Goal: Transaction & Acquisition: Obtain resource

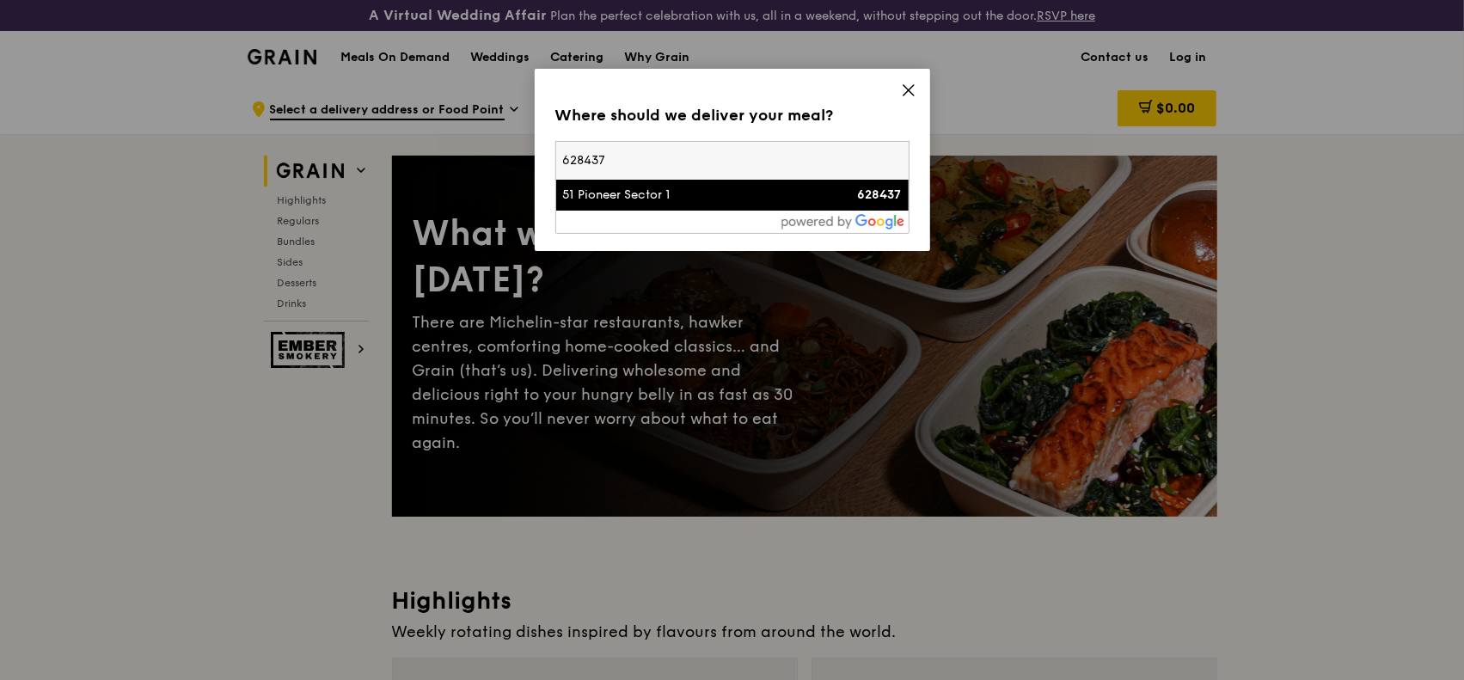
type input "628437"
click at [602, 193] on div "51 Pioneer Sector 1" at bounding box center [690, 195] width 254 height 17
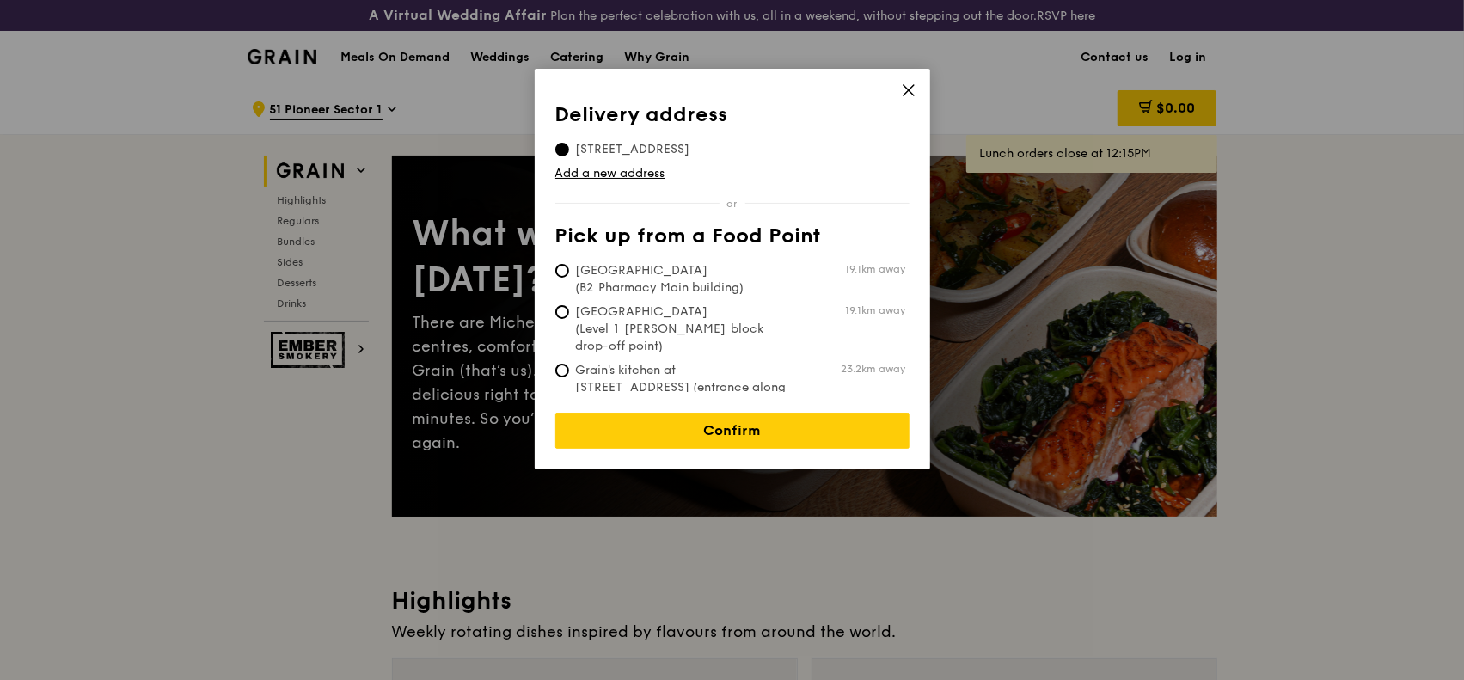
click at [903, 86] on icon at bounding box center [908, 90] width 15 height 15
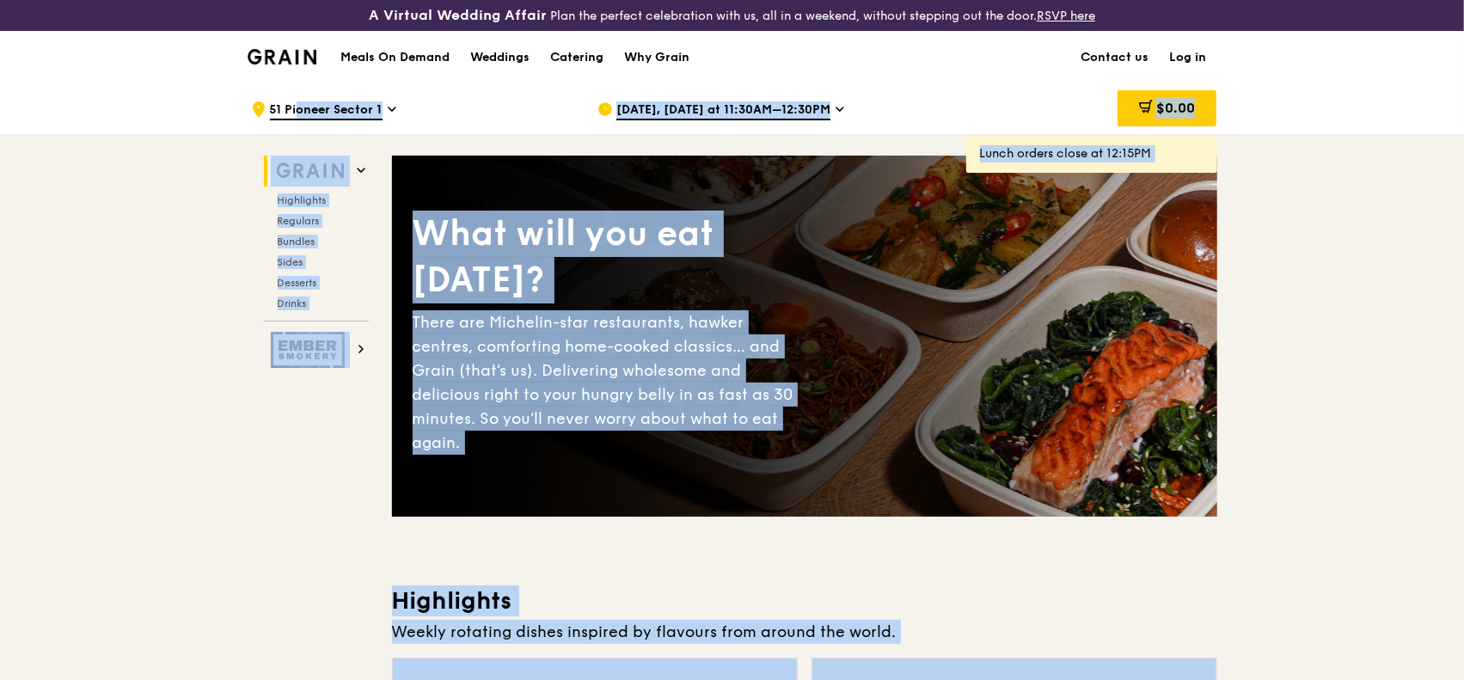
drag, startPoint x: 1955, startPoint y: 282, endPoint x: 2359, endPoint y: 3, distance: 491.3
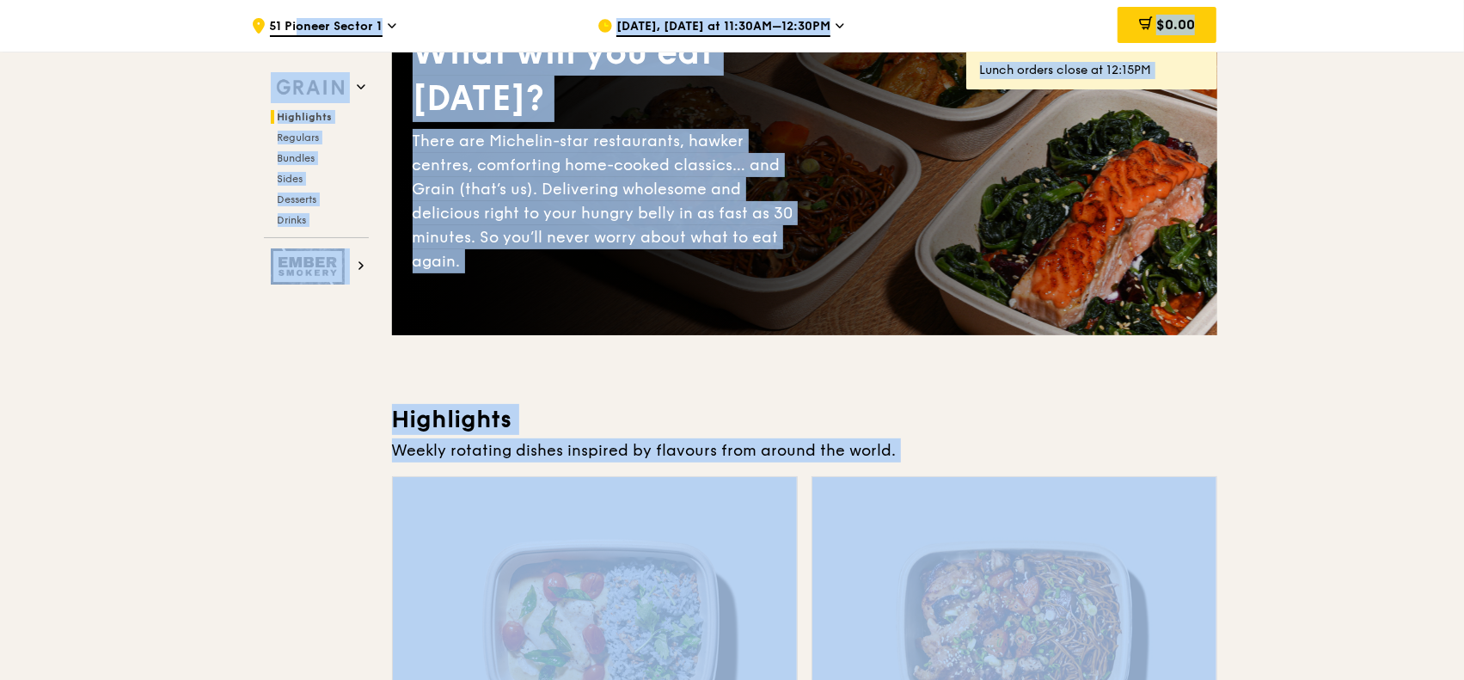
scroll to position [86, 0]
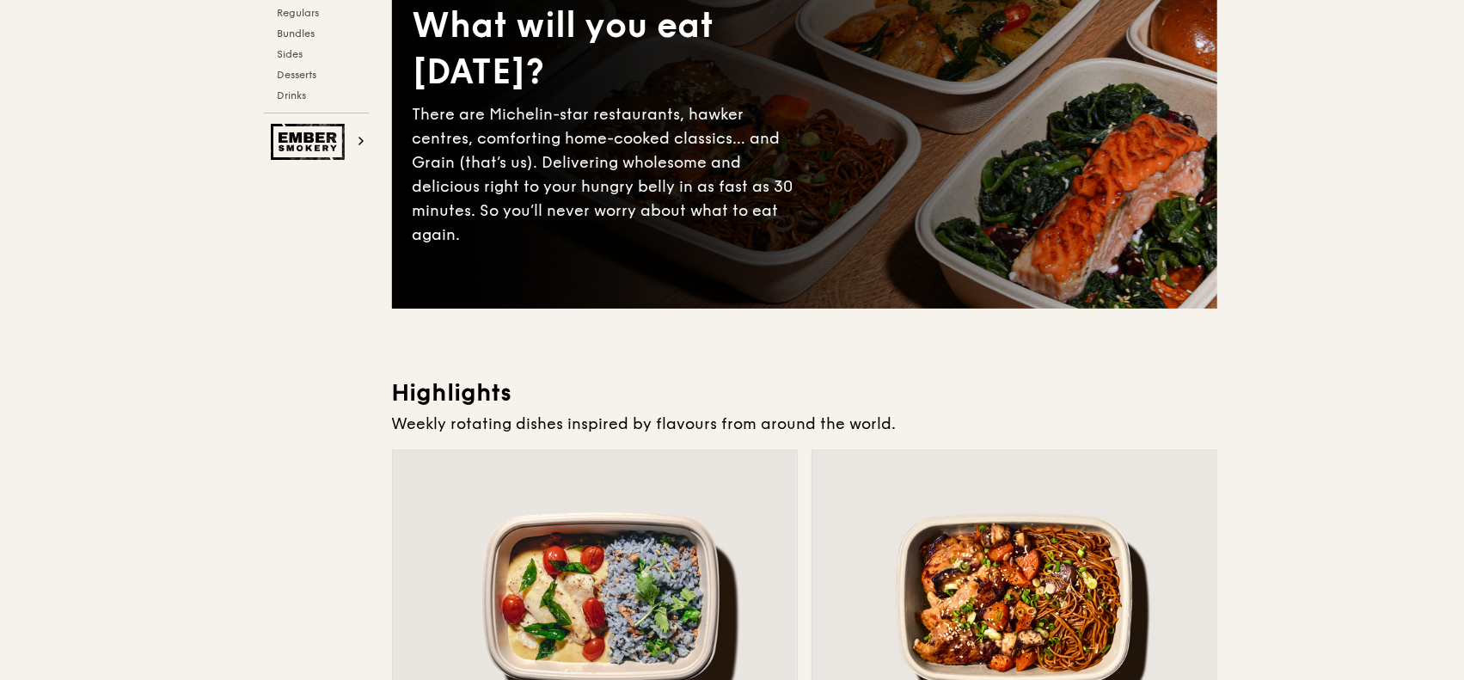
scroll to position [0, 0]
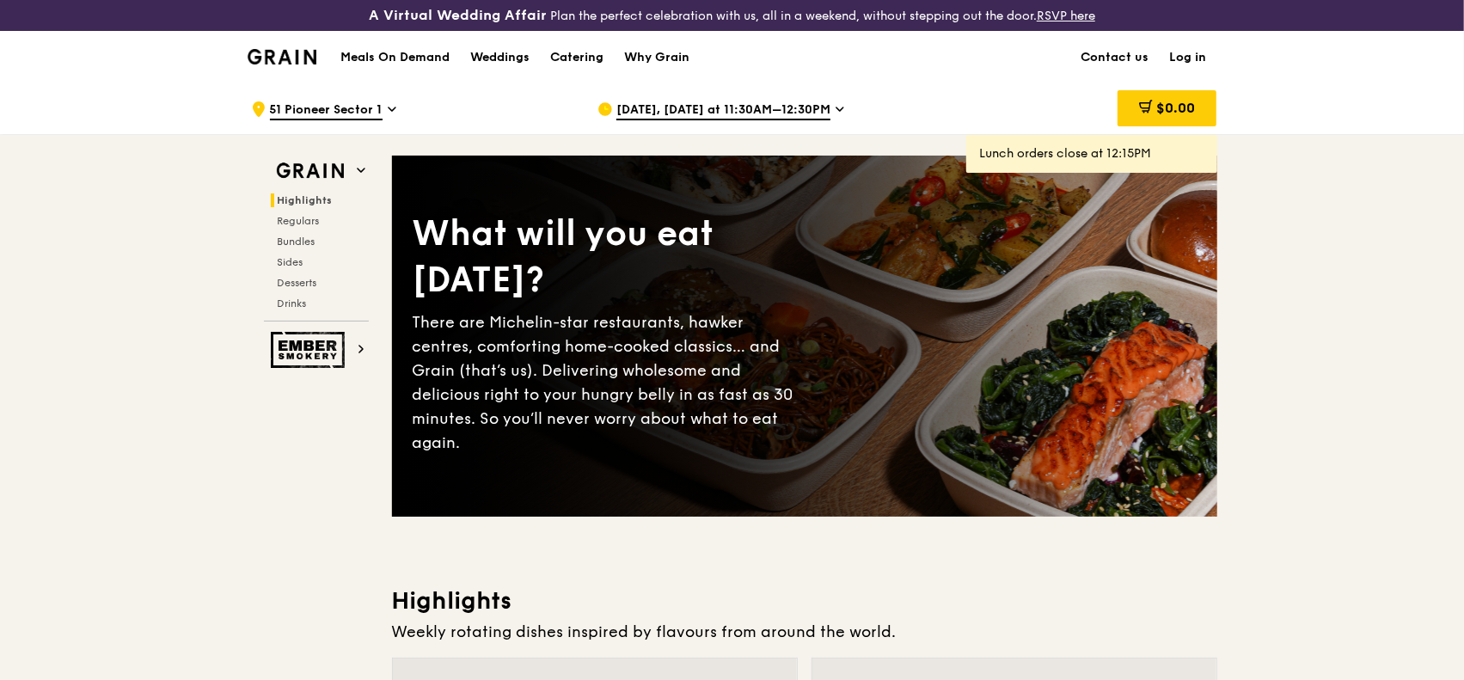
click at [963, 224] on div "What will you eat today? There are Michelin-star restaurants, hawker centres, c…" at bounding box center [804, 336] width 825 height 292
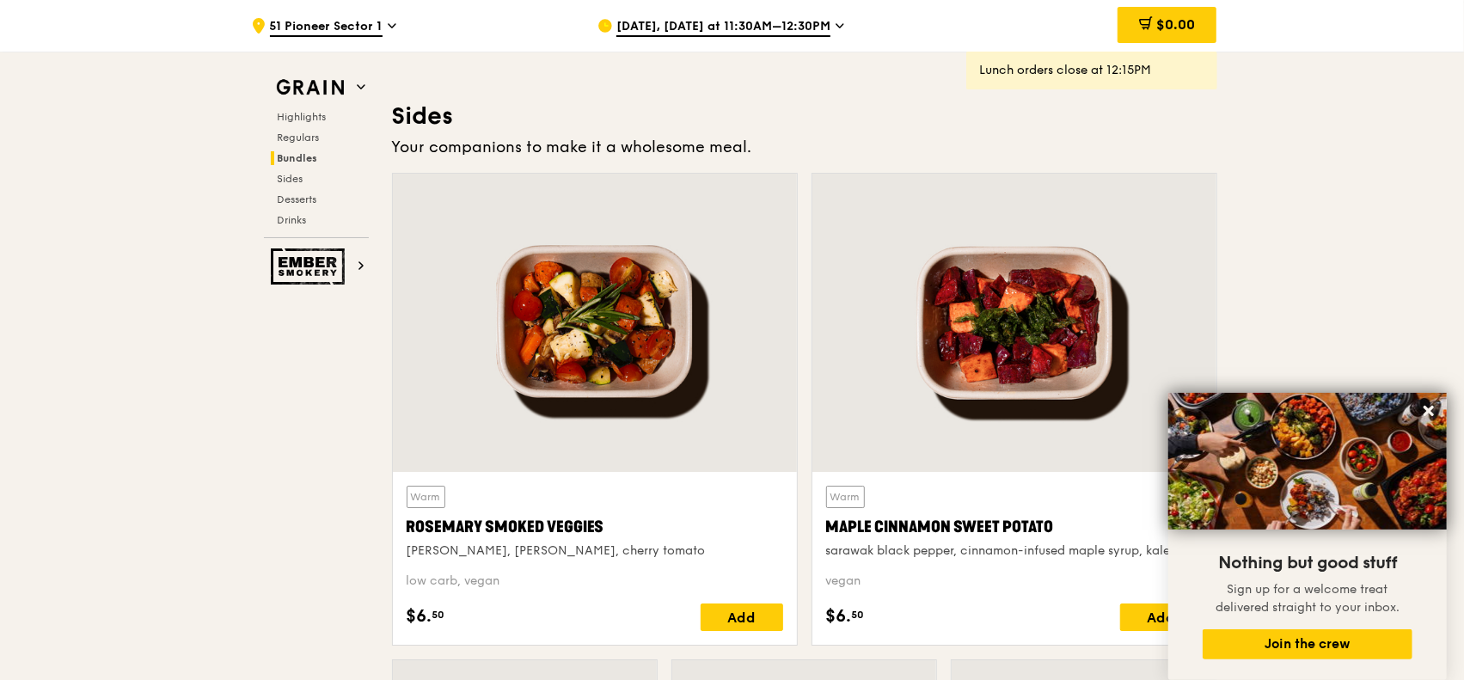
scroll to position [3783, 0]
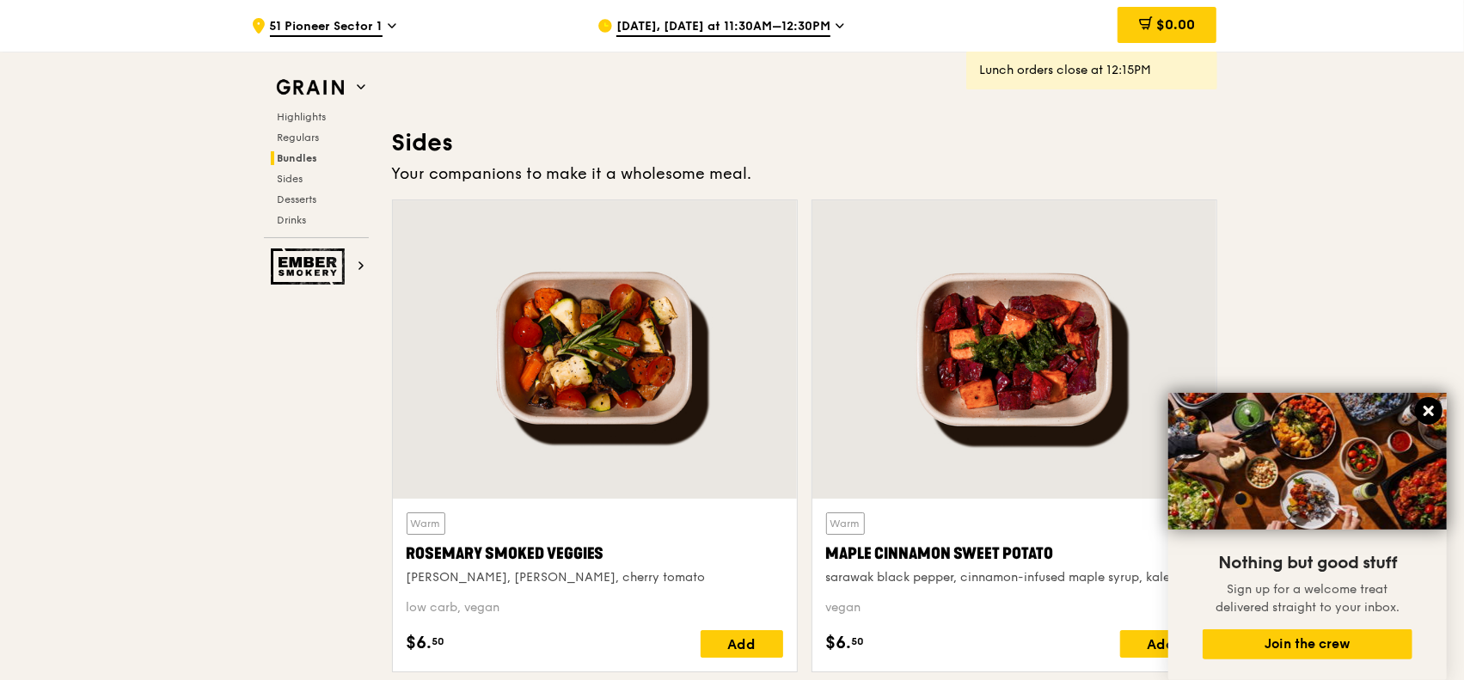
click at [1428, 415] on icon at bounding box center [1428, 410] width 15 height 15
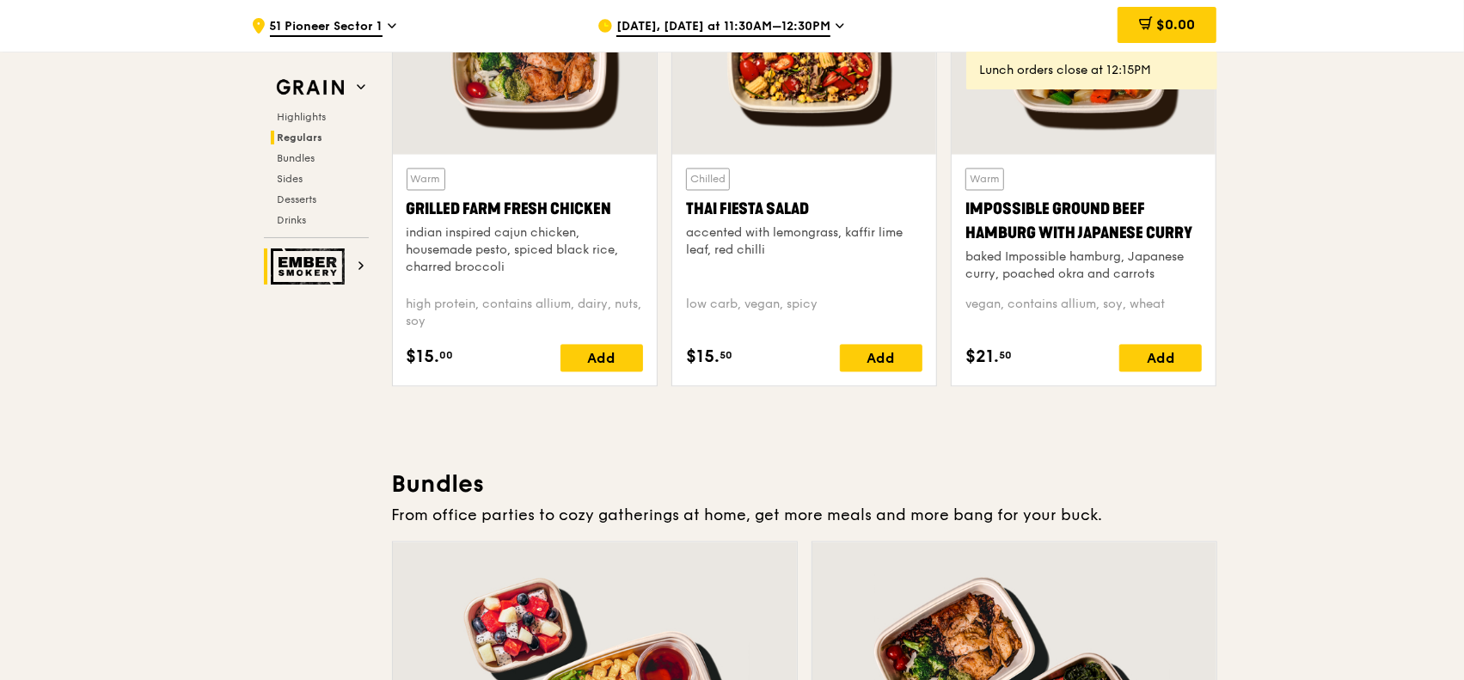
scroll to position [1978, 0]
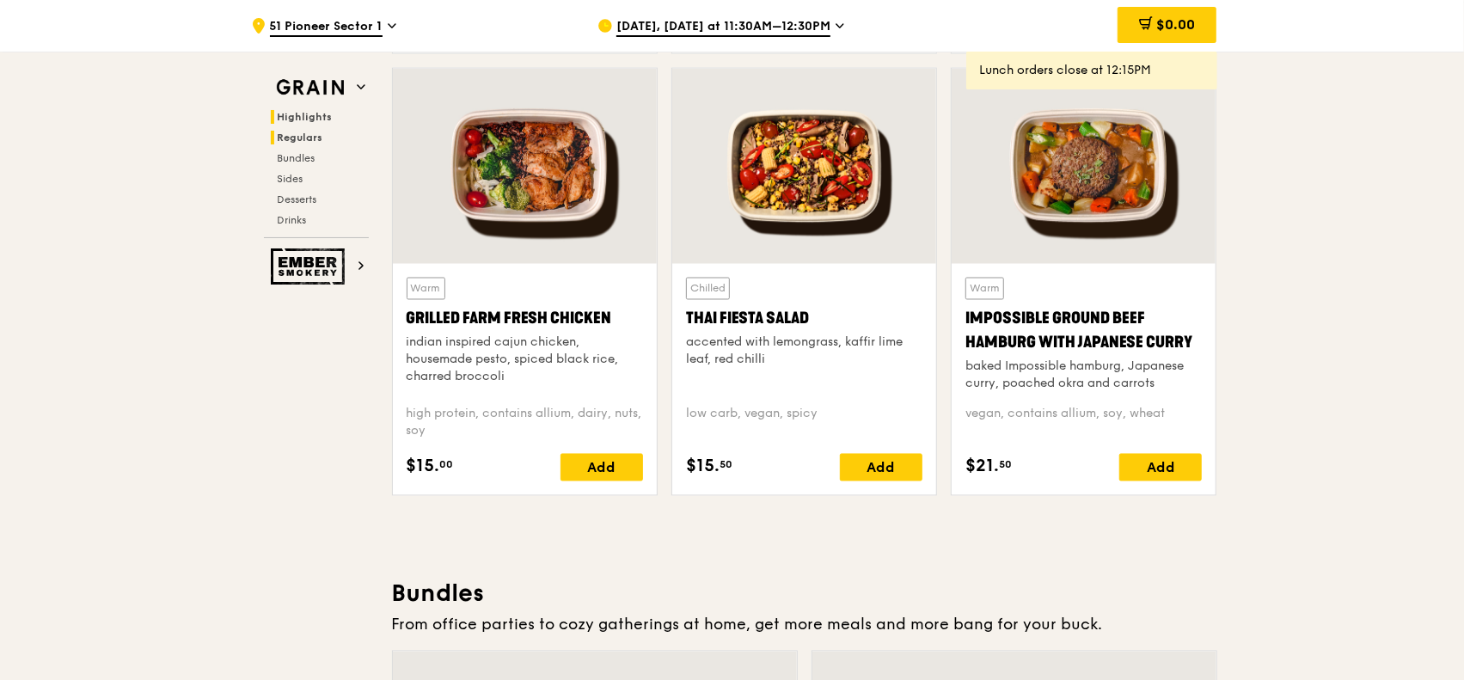
click at [313, 121] on span "Highlights" at bounding box center [305, 117] width 55 height 12
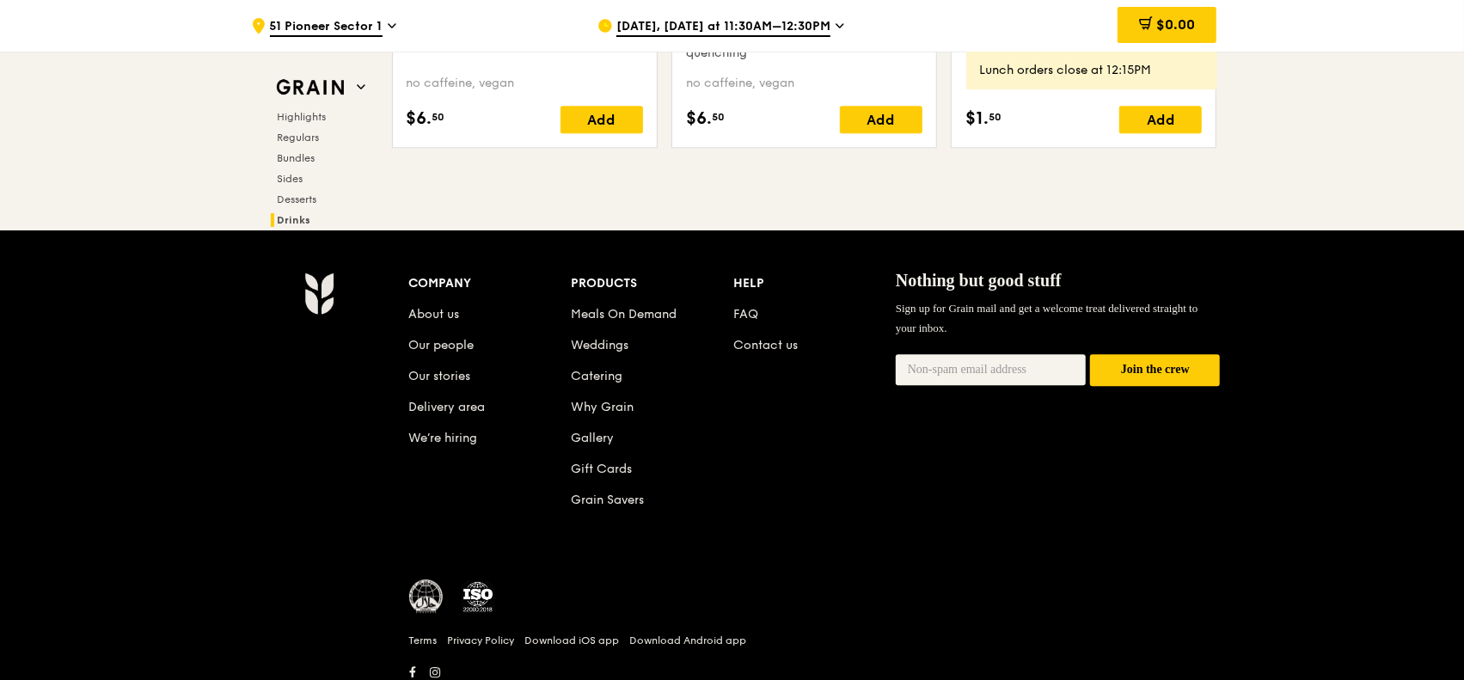
scroll to position [7207, 0]
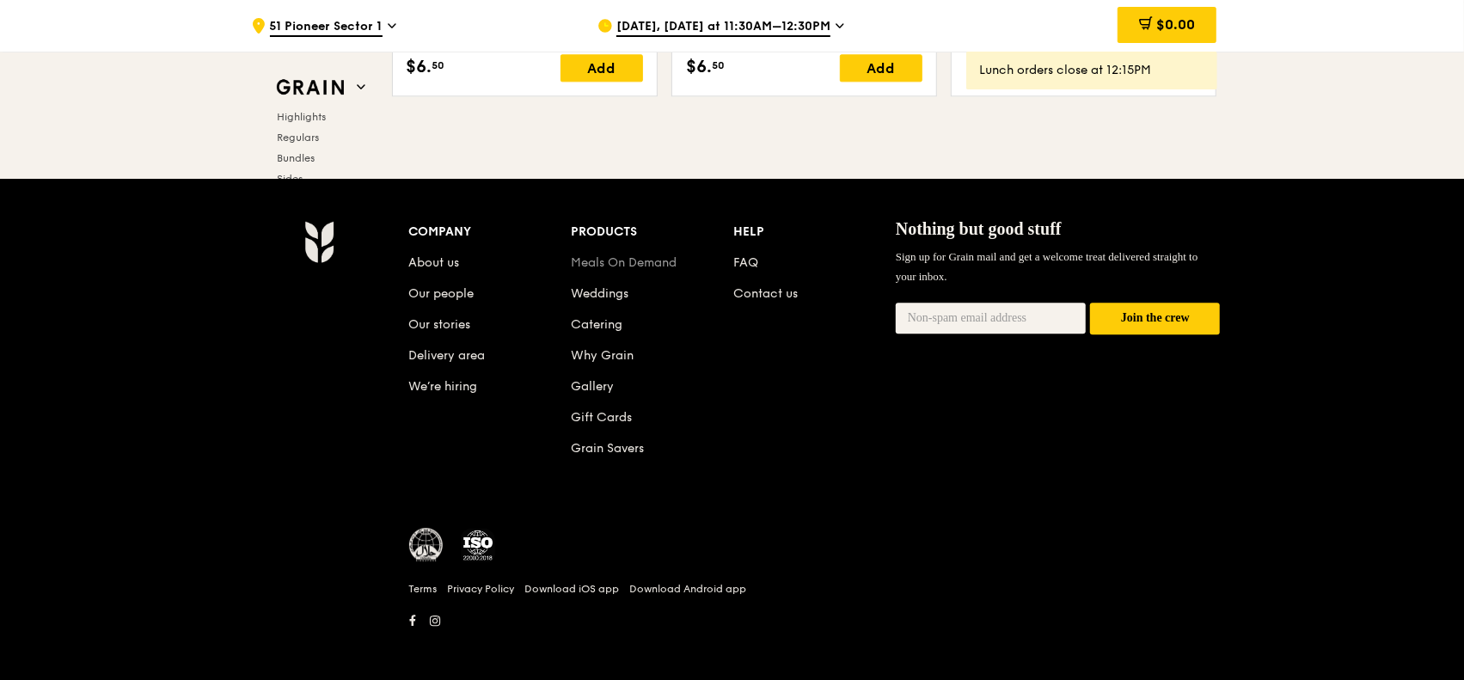
click at [650, 255] on link "Meals On Demand" at bounding box center [624, 262] width 106 height 15
click at [601, 318] on link "Catering" at bounding box center [597, 324] width 52 height 15
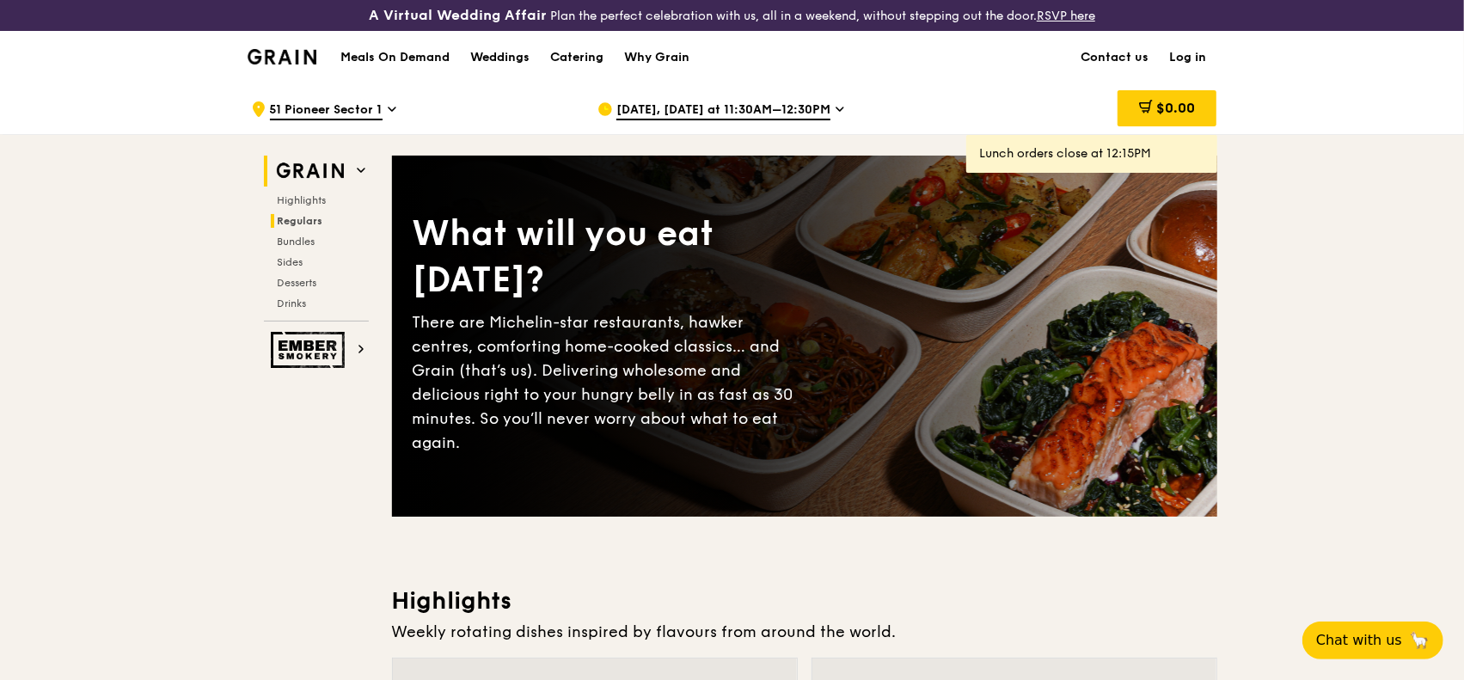
click at [304, 224] on span "Regulars" at bounding box center [301, 221] width 46 height 12
click at [420, 42] on div "Meals On Demand Weddings Catering Why Grain" at bounding box center [515, 57] width 370 height 52
click at [403, 56] on h1 "Meals On Demand" at bounding box center [394, 57] width 109 height 17
click at [406, 52] on h1 "Meals On Demand" at bounding box center [394, 57] width 109 height 17
click at [380, 58] on h1 "Meals On Demand" at bounding box center [394, 57] width 109 height 17
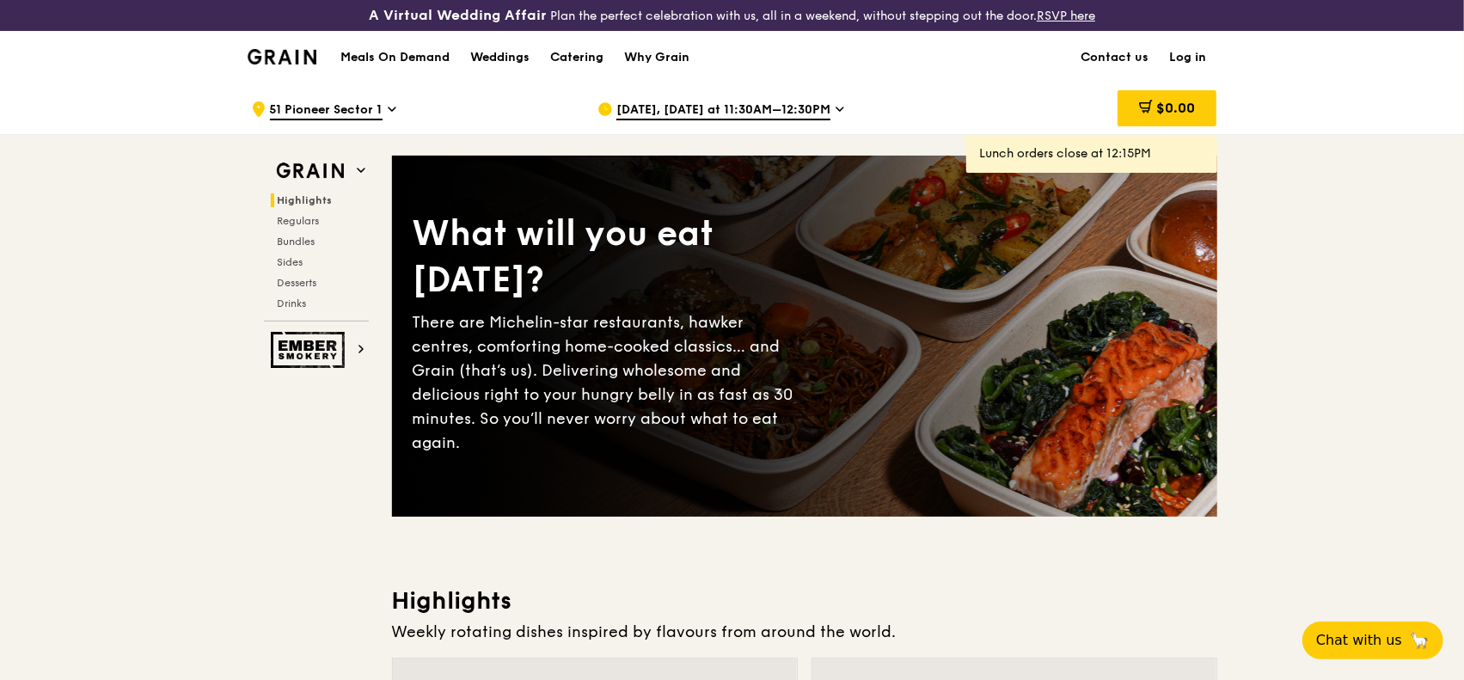
click at [430, 53] on h1 "Meals On Demand" at bounding box center [394, 57] width 109 height 17
click at [396, 61] on h1 "Meals On Demand" at bounding box center [394, 57] width 109 height 17
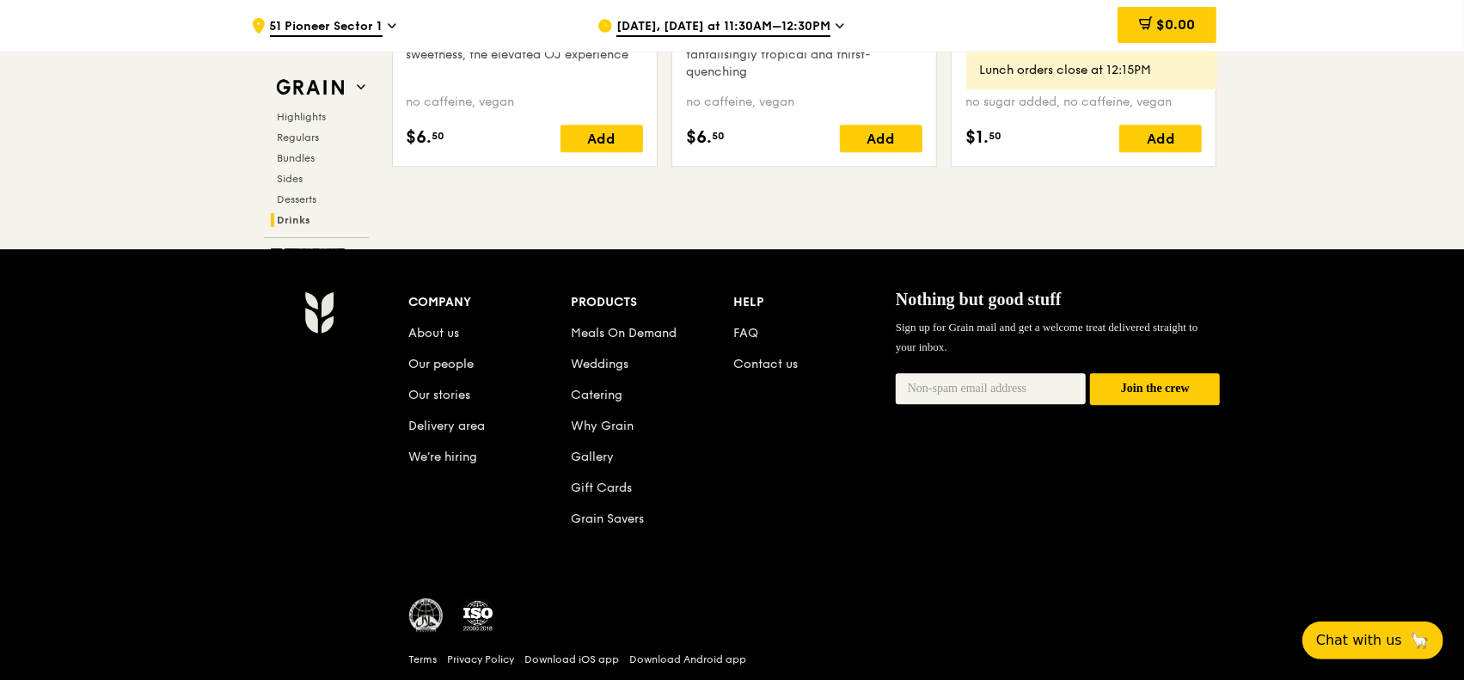
scroll to position [7207, 0]
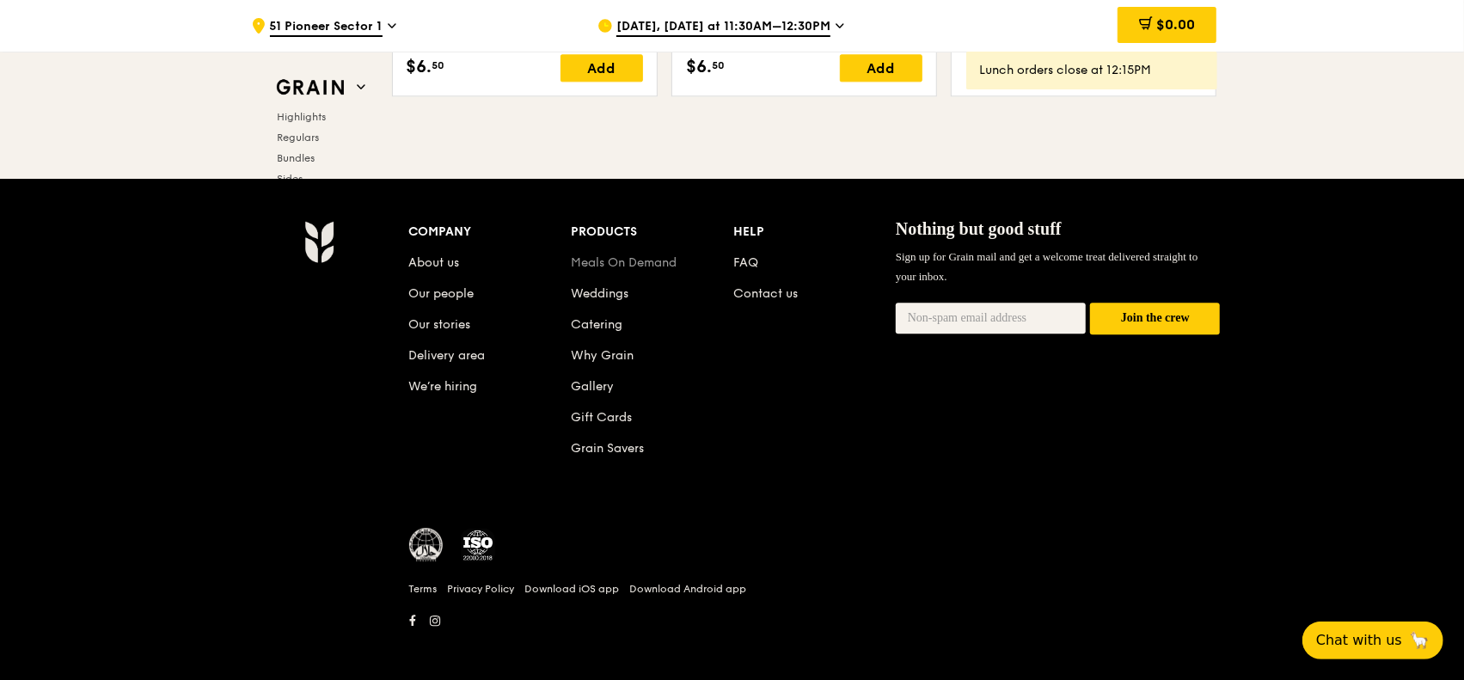
click at [664, 261] on link "Meals On Demand" at bounding box center [624, 262] width 106 height 15
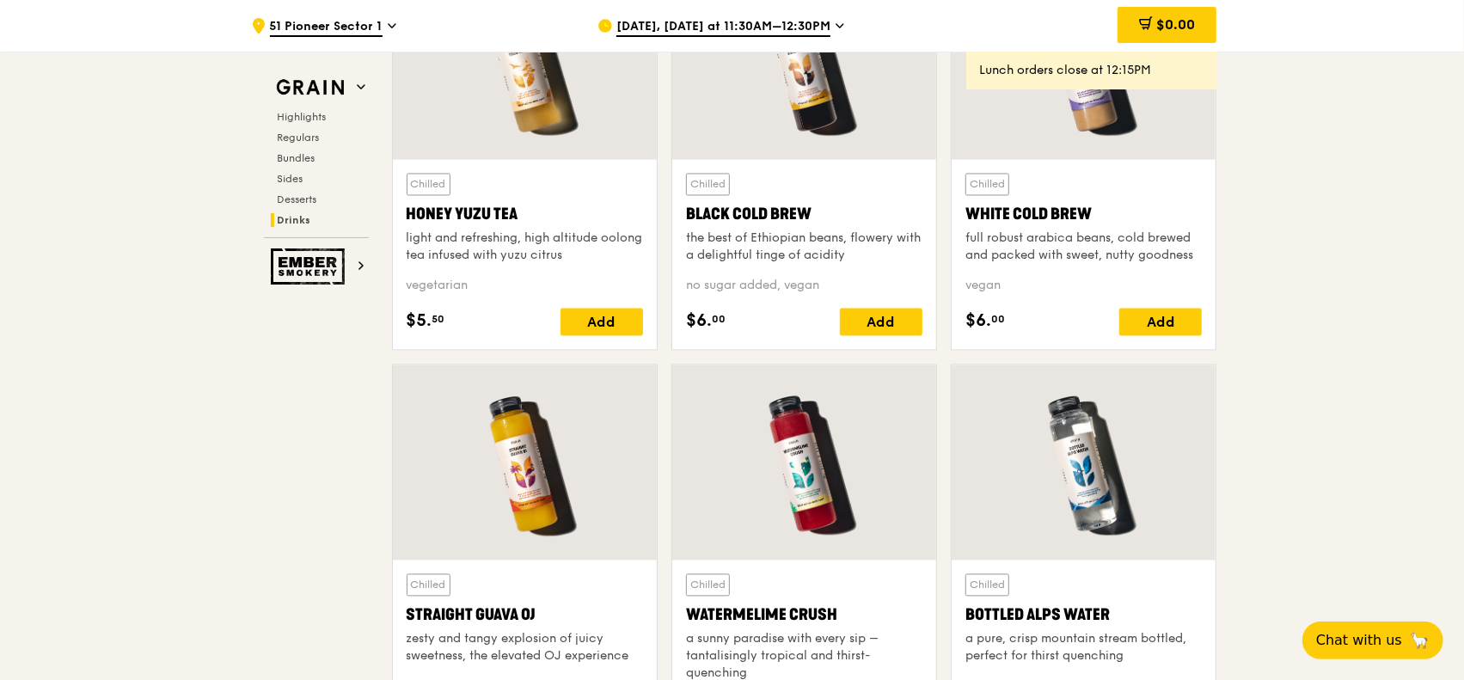
scroll to position [7207, 0]
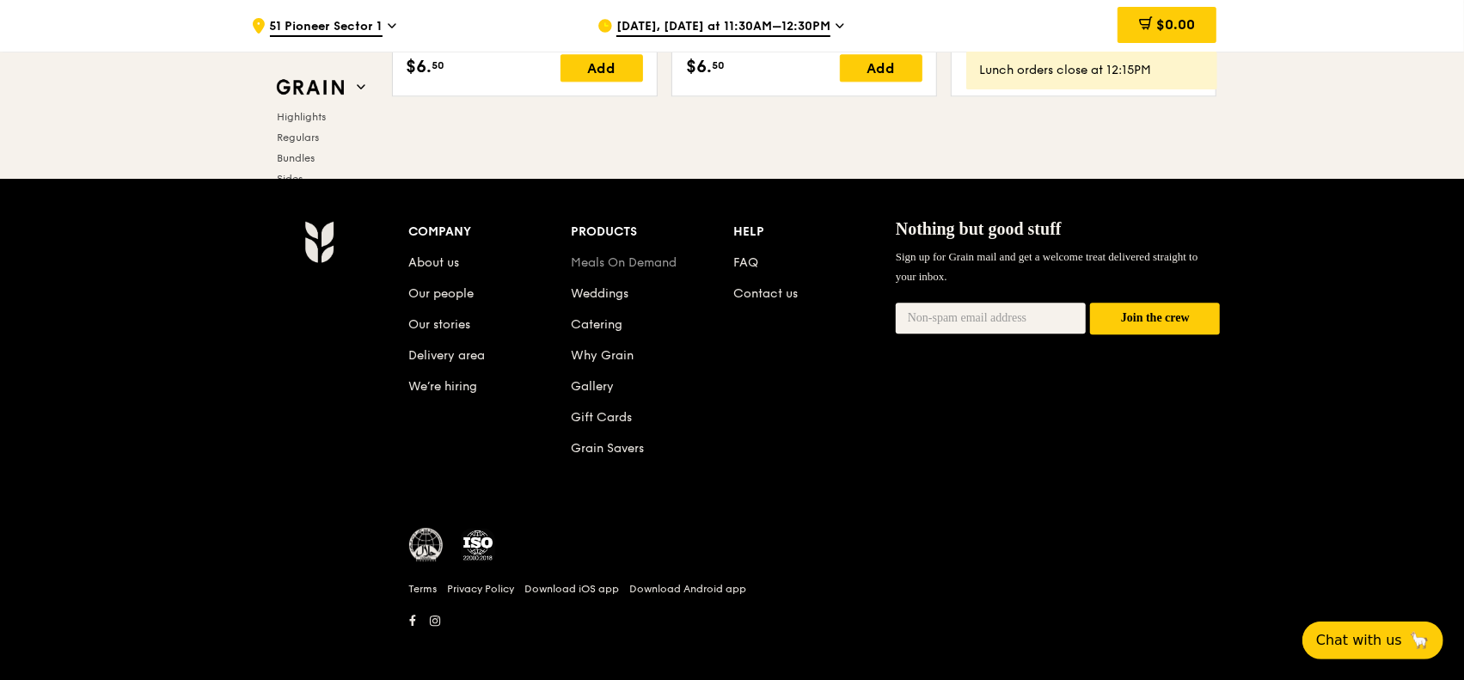
click at [612, 255] on link "Meals On Demand" at bounding box center [624, 262] width 106 height 15
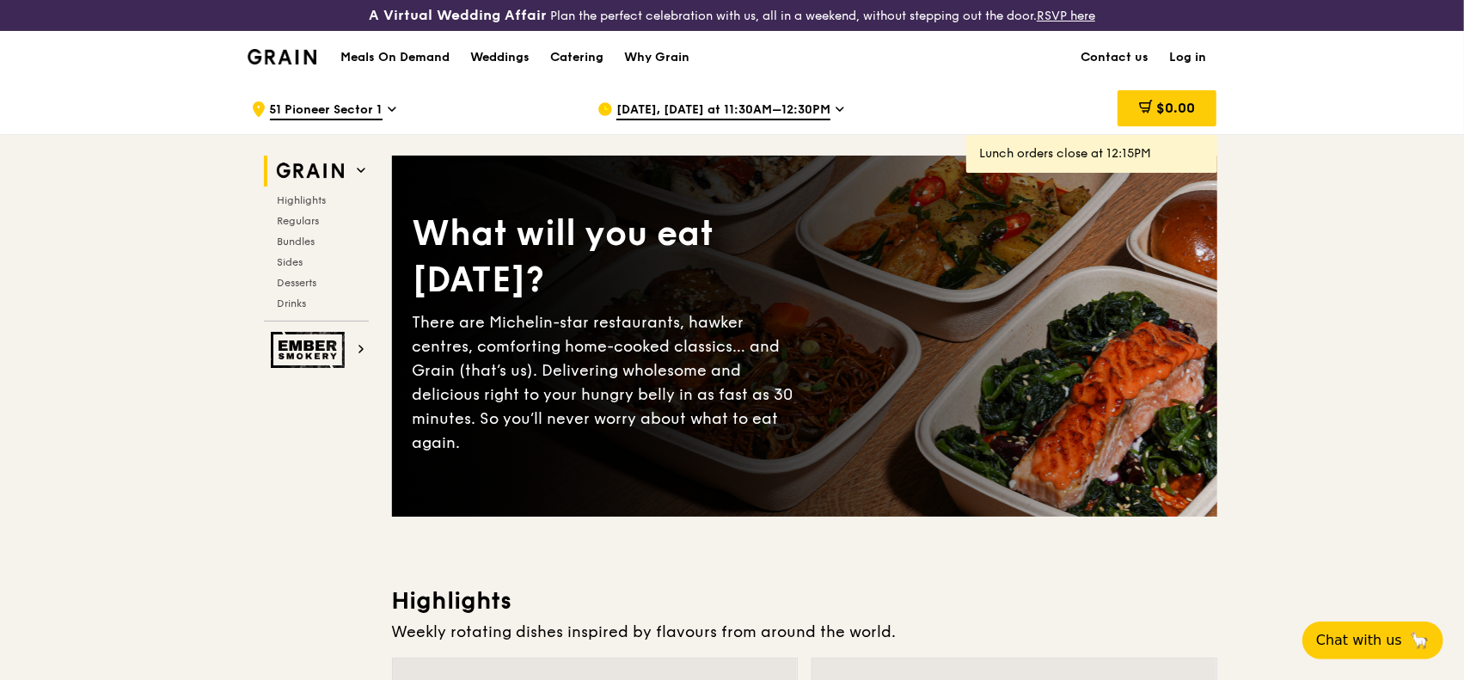
click at [254, 52] on img at bounding box center [283, 56] width 70 height 15
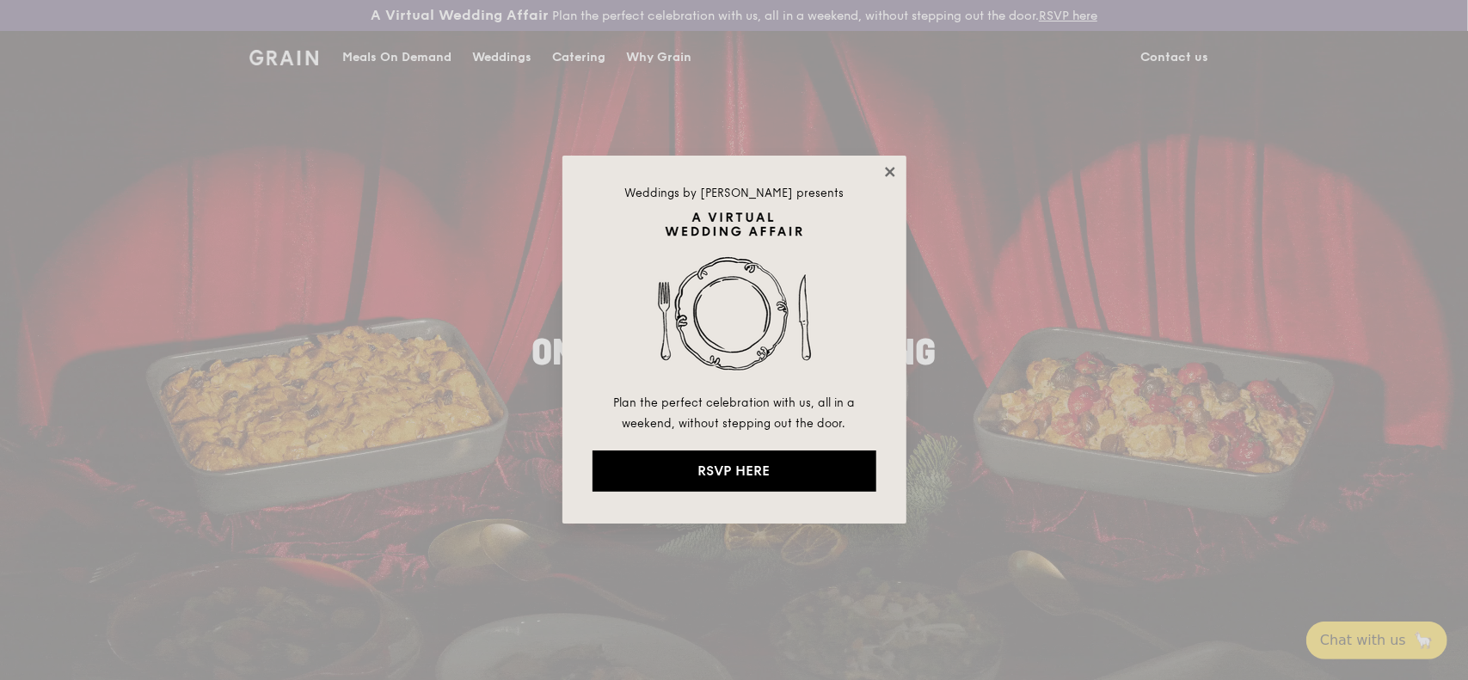
click at [882, 167] on icon at bounding box center [889, 171] width 15 height 15
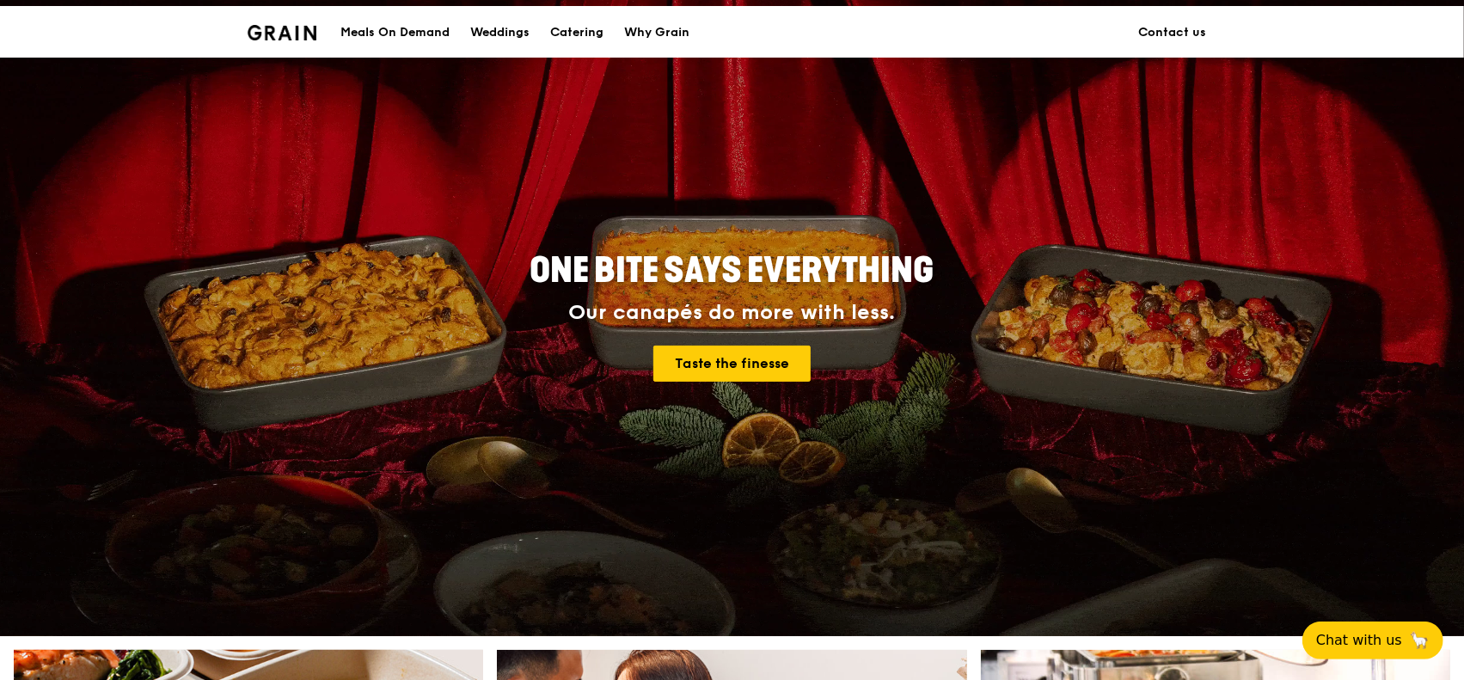
scroll to position [688, 0]
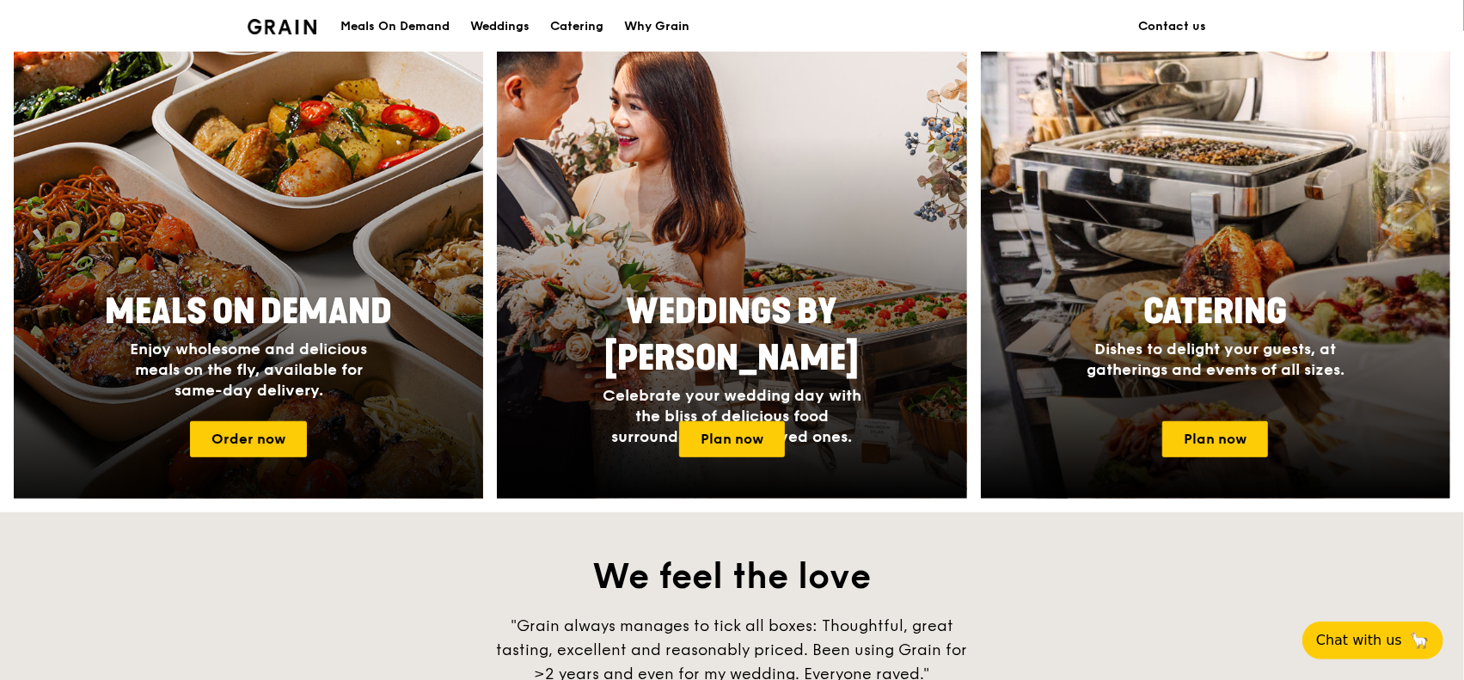
click at [377, 254] on div at bounding box center [249, 272] width 517 height 500
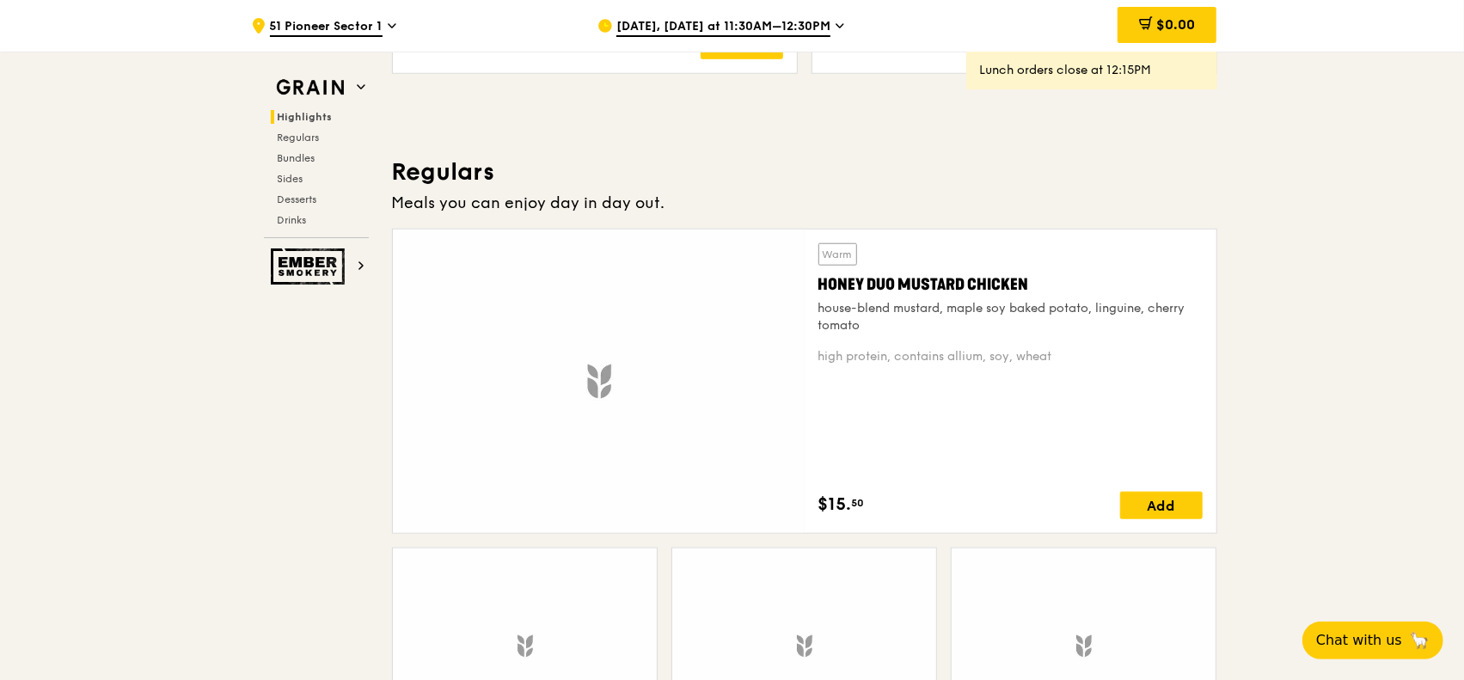
scroll to position [1204, 0]
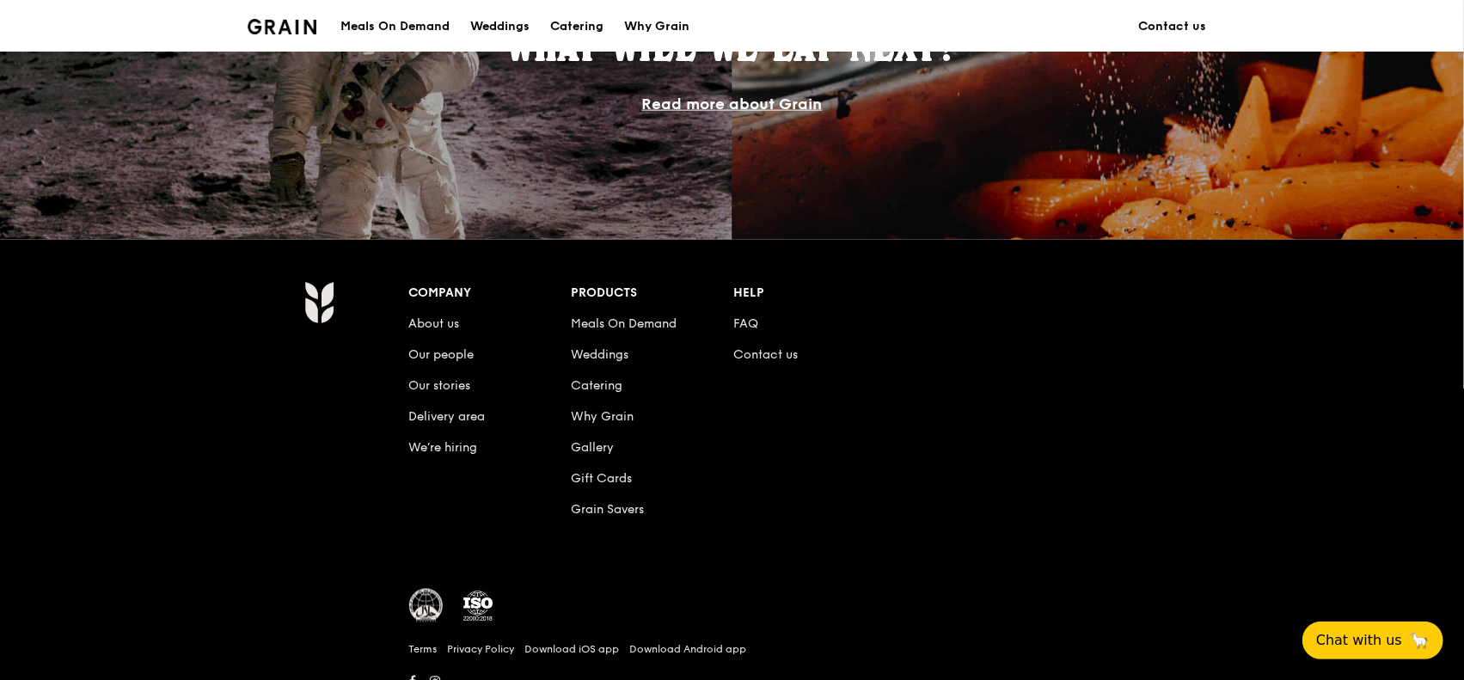
scroll to position [1646, 0]
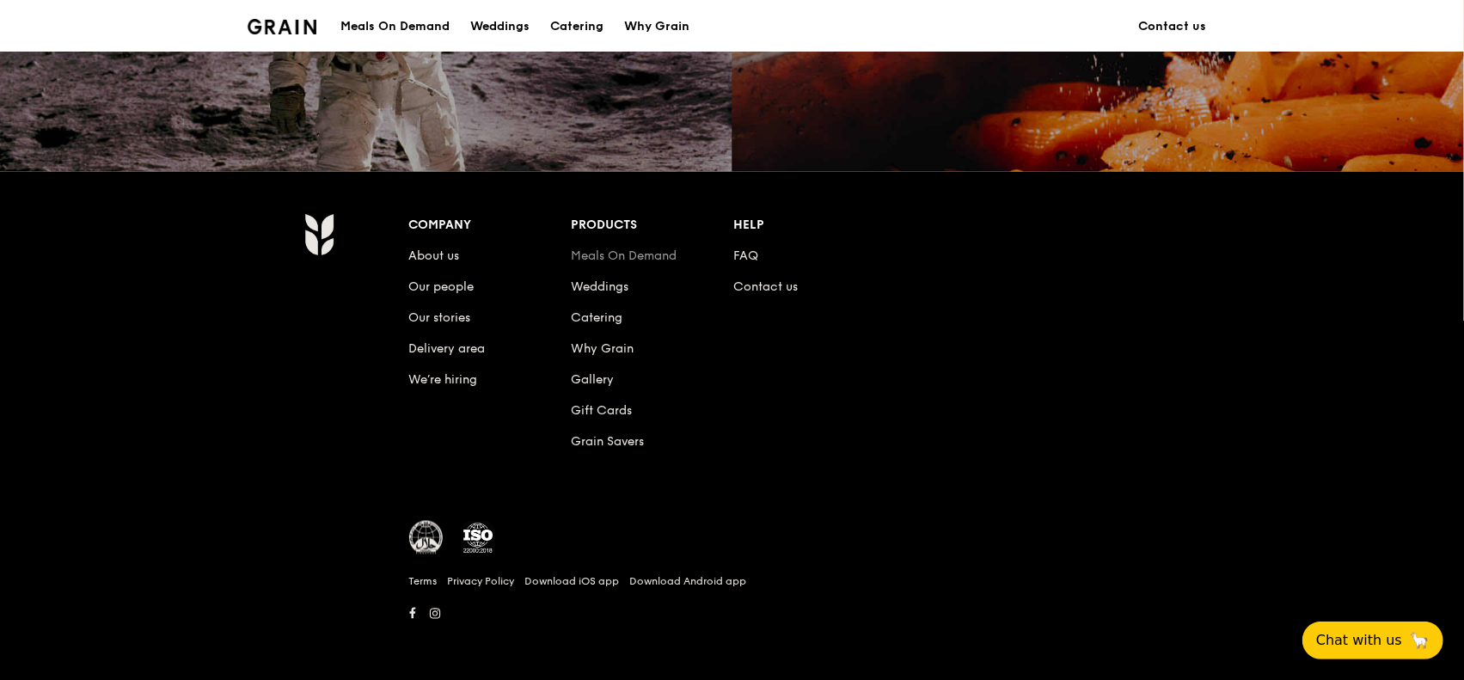
click at [614, 261] on link "Meals On Demand" at bounding box center [624, 255] width 106 height 15
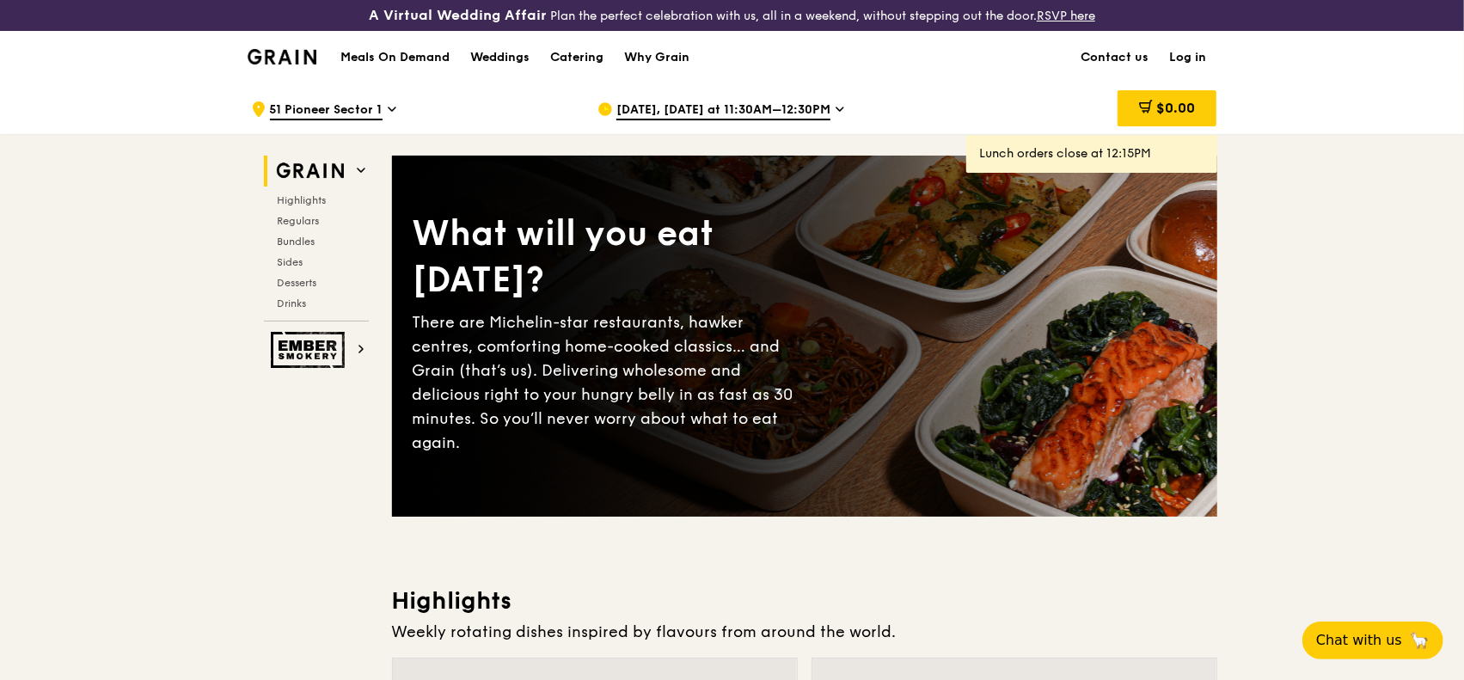
click at [271, 54] on img at bounding box center [283, 56] width 70 height 15
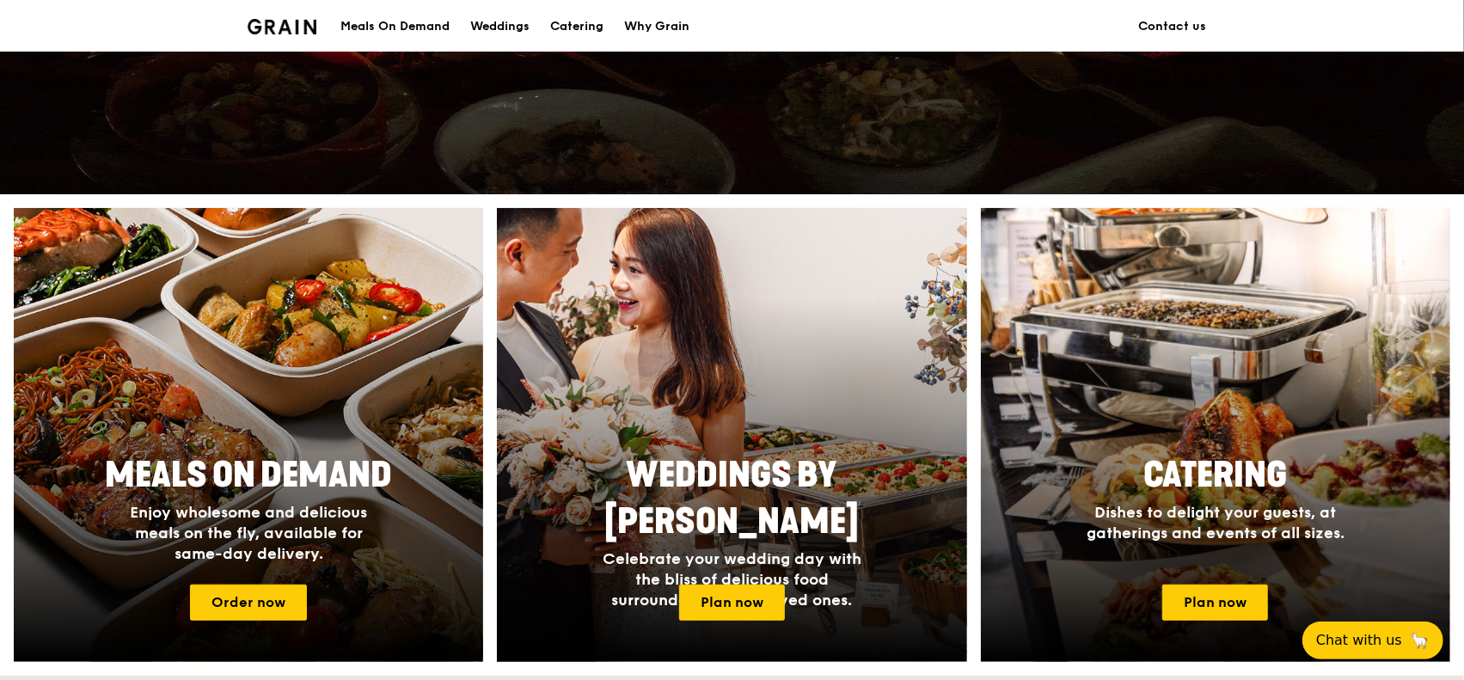
scroll to position [602, 0]
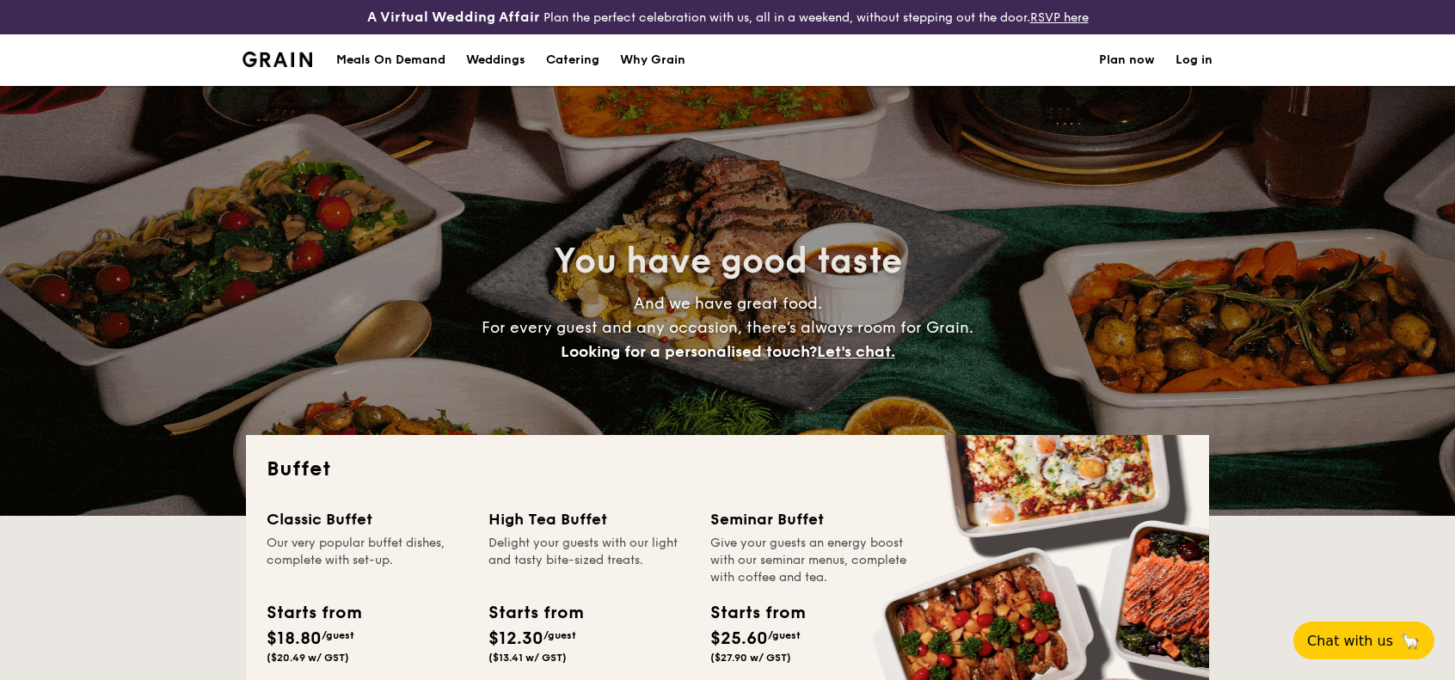
select select
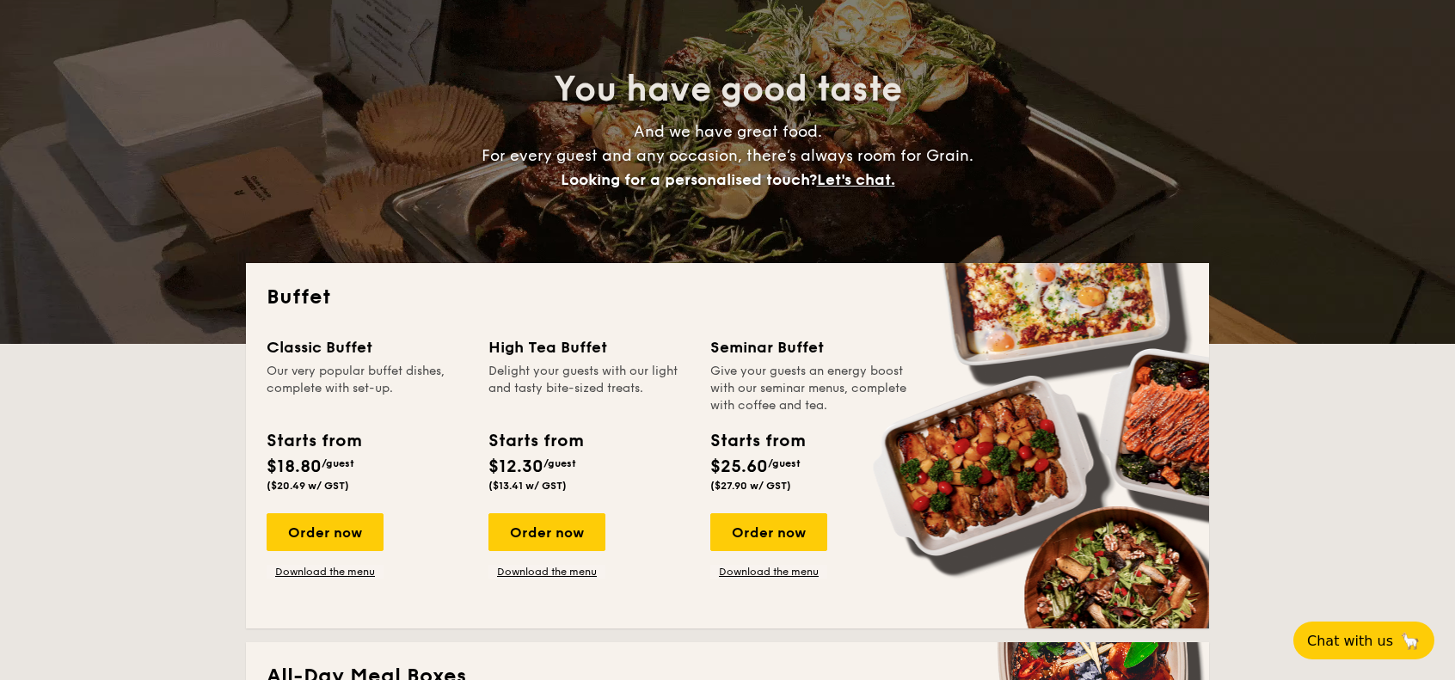
scroll to position [602, 0]
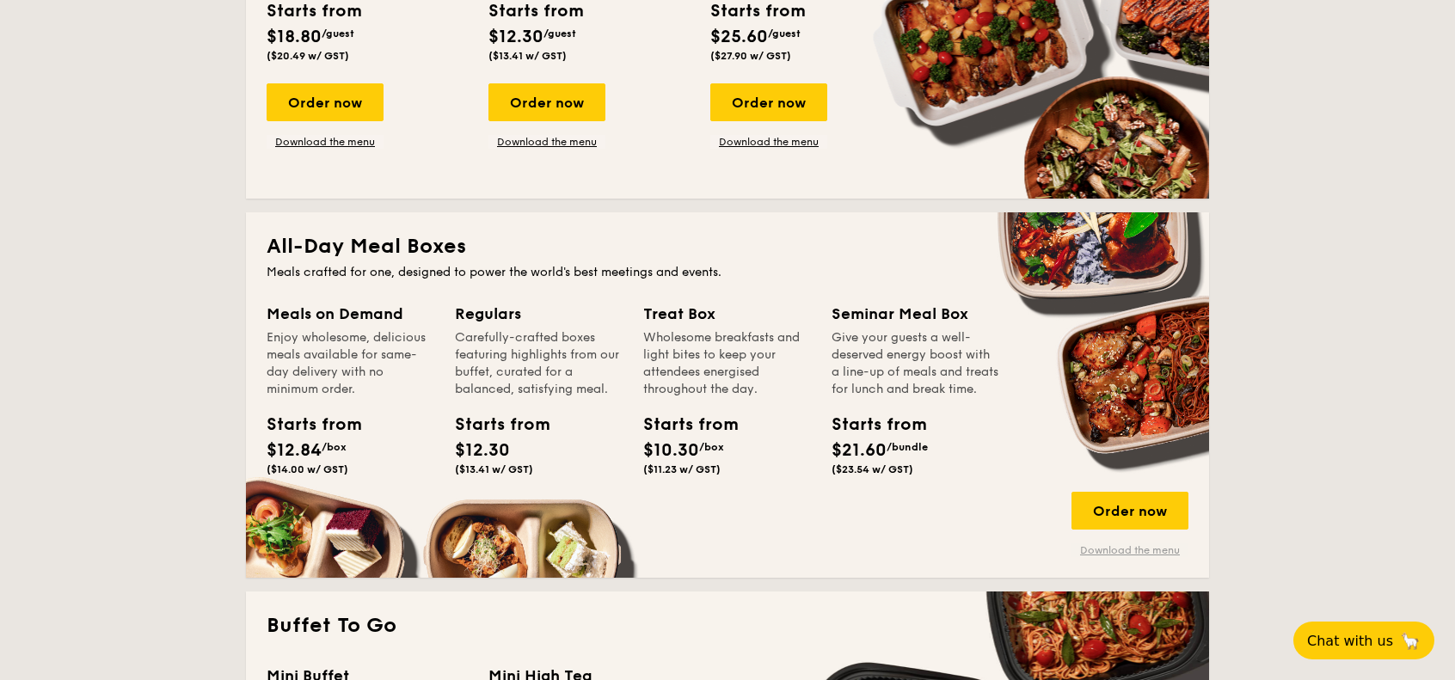
click at [1161, 548] on link "Download the menu" at bounding box center [1129, 550] width 117 height 14
